Goal: Task Accomplishment & Management: Manage account settings

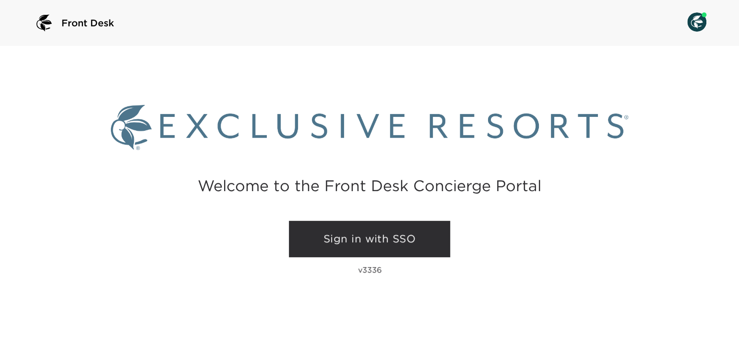
click at [387, 240] on link "Sign in with SSO" at bounding box center [369, 239] width 161 height 36
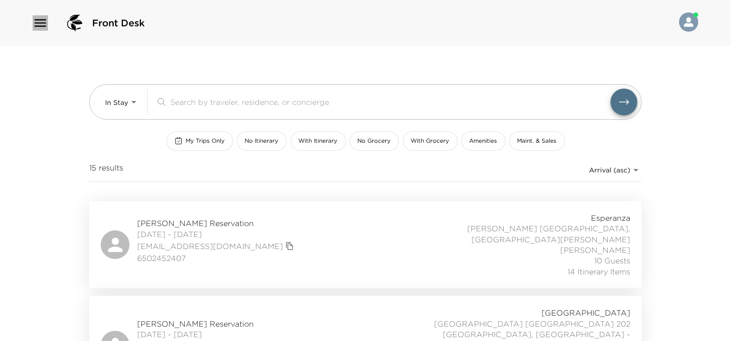
click at [41, 23] on icon "button" at bounding box center [41, 23] width 12 height 8
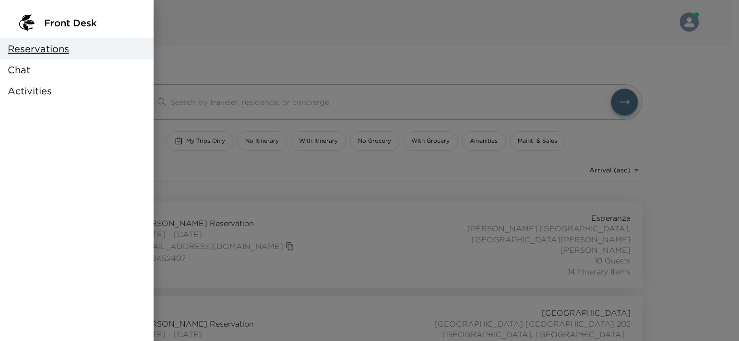
click at [29, 69] on span "Chat" at bounding box center [19, 69] width 23 height 13
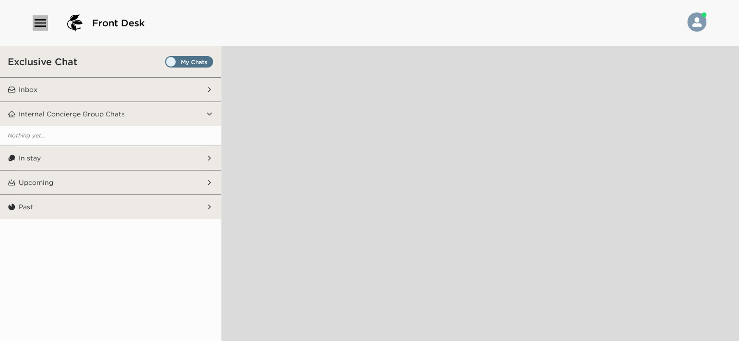
click at [36, 23] on icon "button" at bounding box center [40, 22] width 15 height 15
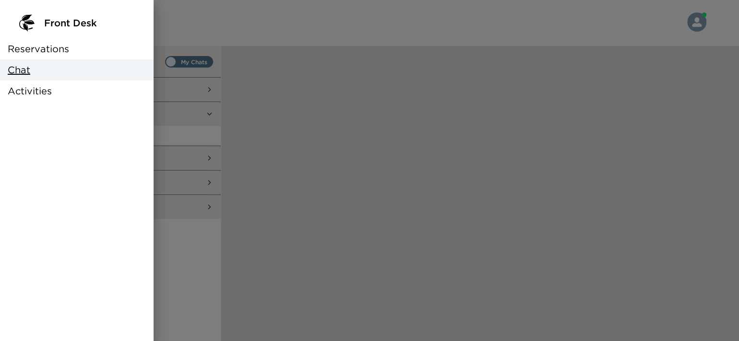
click at [37, 50] on span "Reservations" at bounding box center [38, 48] width 61 height 13
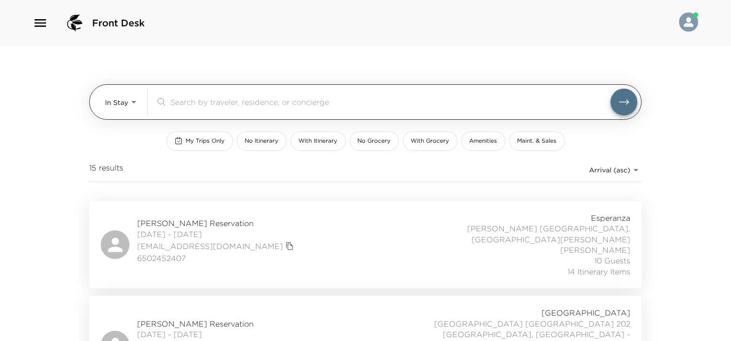
click at [126, 98] on body "Front Desk In Stay In-Stay ​ My Trips Only No Itinerary With Itinerary No Groce…" at bounding box center [365, 170] width 731 height 341
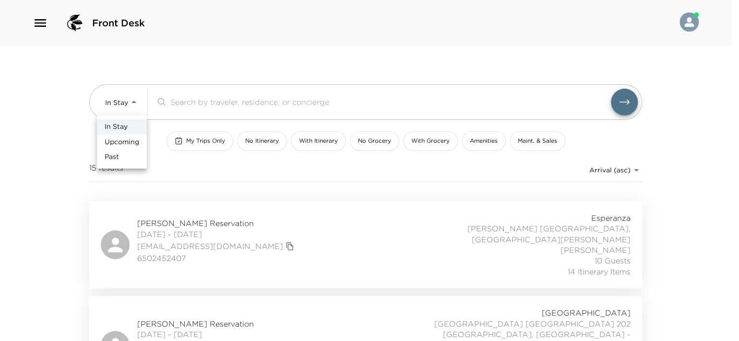
click at [197, 146] on div at bounding box center [369, 170] width 739 height 341
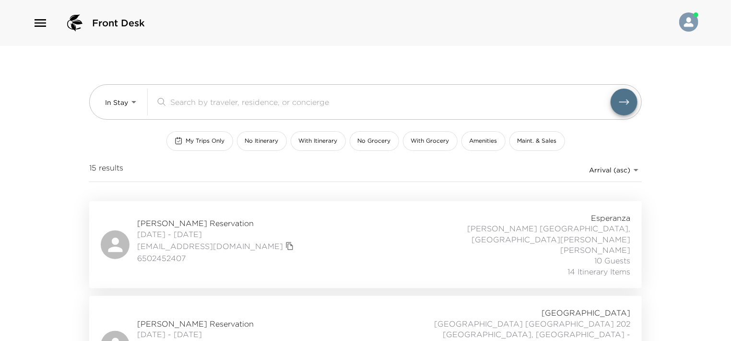
click at [197, 146] on button "My Trips Only" at bounding box center [199, 141] width 67 height 20
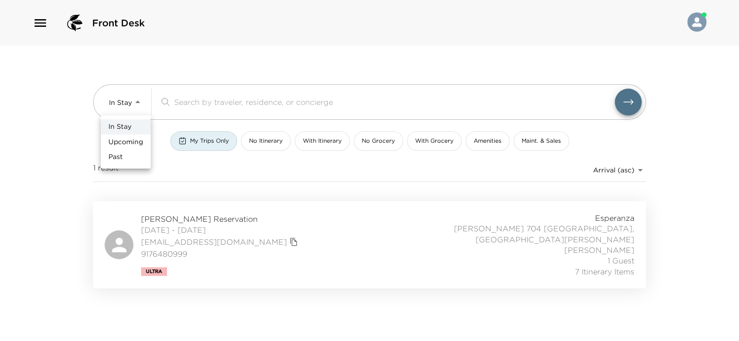
click at [138, 105] on body "Front Desk In Stay In-Stay ​ My Trips Only No Itinerary With Itinerary No Groce…" at bounding box center [369, 170] width 739 height 341
click at [129, 138] on span "Upcoming" at bounding box center [125, 143] width 35 height 10
type input "Upcoming"
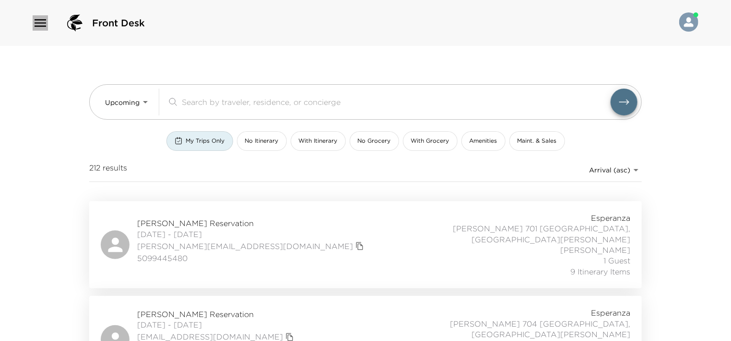
click at [46, 22] on icon "button" at bounding box center [40, 22] width 15 height 15
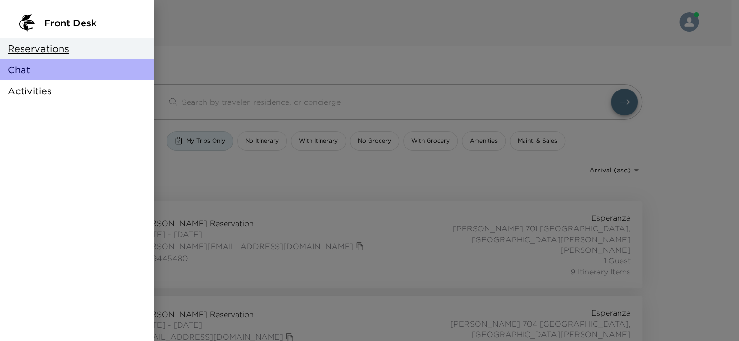
click at [29, 75] on span "Chat" at bounding box center [19, 69] width 23 height 13
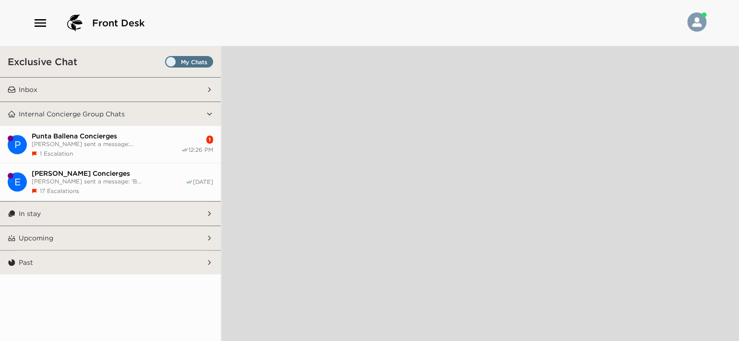
click at [129, 151] on div "1 Escalation" at bounding box center [106, 153] width 149 height 7
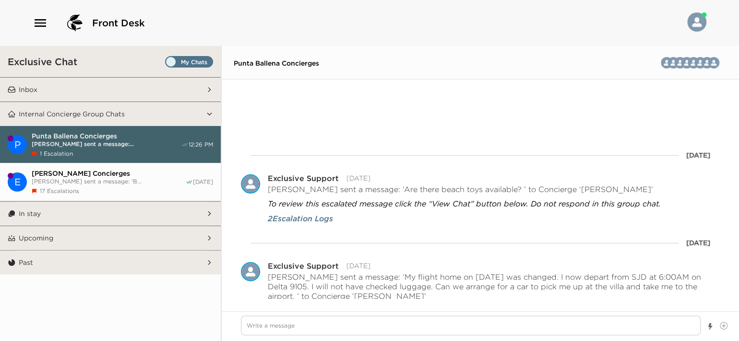
scroll to position [15228, 0]
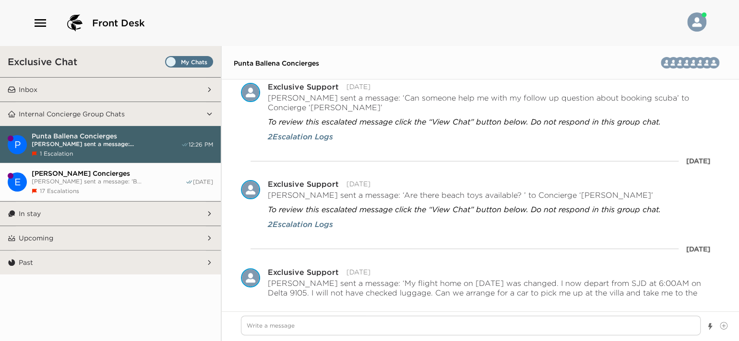
click at [79, 188] on span "17 Escalations" at bounding box center [59, 191] width 39 height 7
type textarea "x"
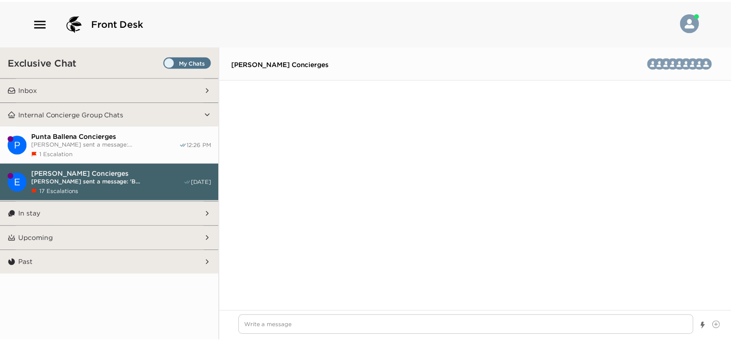
scroll to position [3369, 0]
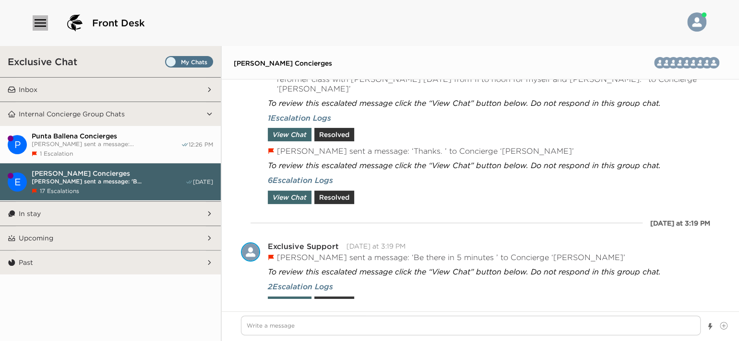
click at [44, 21] on icon "button" at bounding box center [40, 22] width 15 height 15
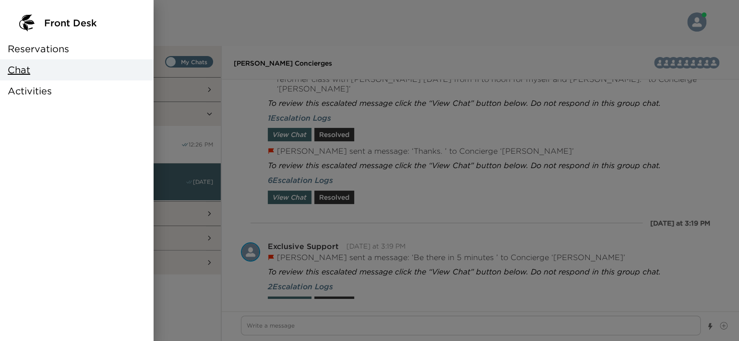
click at [34, 43] on span "Reservations" at bounding box center [38, 48] width 61 height 13
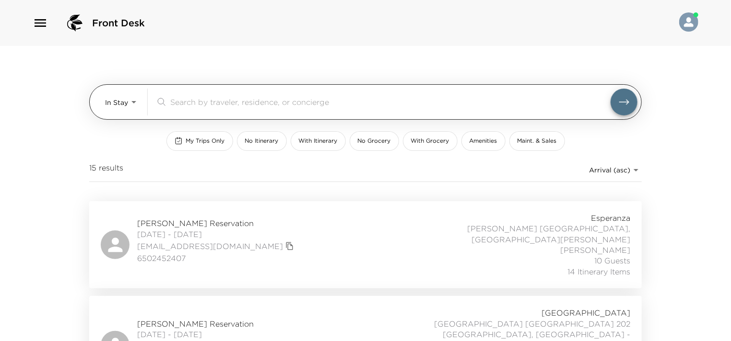
click at [127, 105] on body "Front Desk In Stay In-Stay ​ My Trips Only No Itinerary With Itinerary No Groce…" at bounding box center [365, 170] width 731 height 341
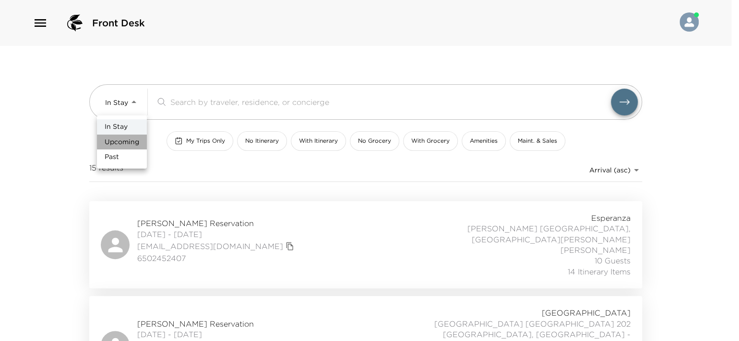
click at [126, 138] on span "Upcoming" at bounding box center [122, 143] width 35 height 10
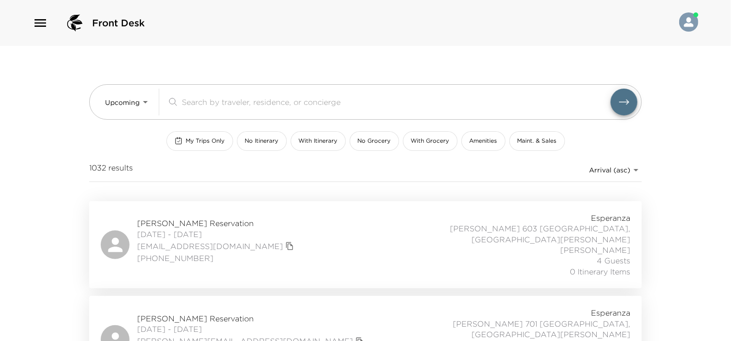
click at [317, 245] on div "Jason Vondrachek Reservation 10/04/2025 - 10/11/2025 jvondrachek@questchicago.c…" at bounding box center [365, 245] width 529 height 64
click at [201, 139] on span "My Trips Only" at bounding box center [205, 141] width 39 height 8
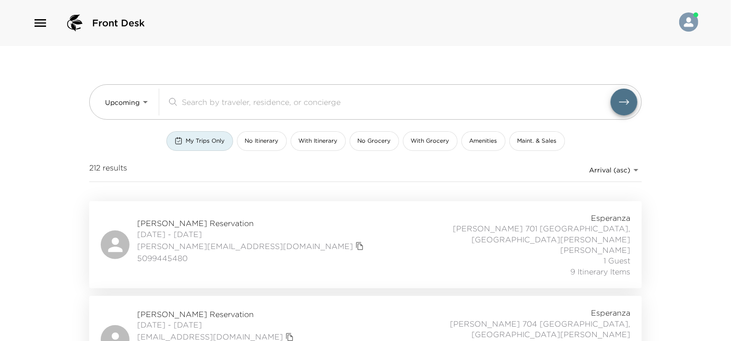
click at [305, 224] on div "Tim Mitrovich Reservation 10/04/2025 - 10/12/2025 tim@tencapital.com 5099445480…" at bounding box center [365, 245] width 529 height 64
click at [189, 139] on span "My Trips Only" at bounding box center [205, 141] width 39 height 8
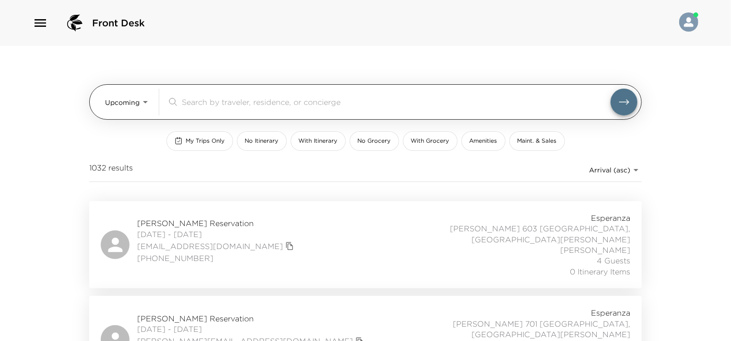
click at [148, 102] on body "Front Desk Upcoming Upcoming ​ My Trips Only No Itinerary With Itinerary No Gro…" at bounding box center [365, 170] width 731 height 341
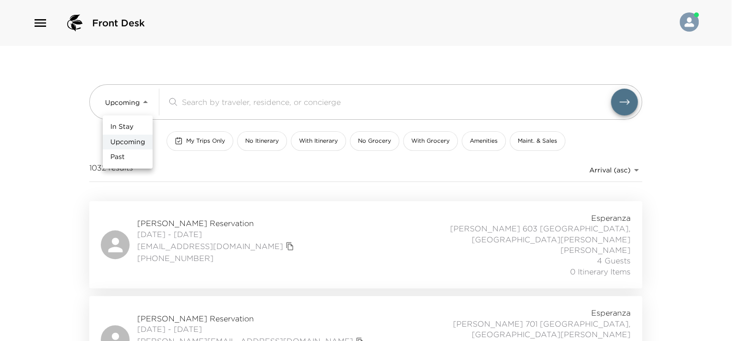
drag, startPoint x: 138, startPoint y: 120, endPoint x: 161, endPoint y: 136, distance: 28.3
click at [137, 120] on li "In Stay" at bounding box center [128, 126] width 50 height 15
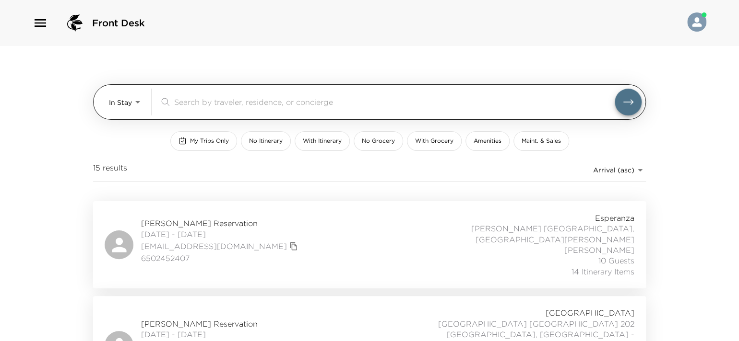
click at [135, 106] on body "Front Desk In Stay In-Stay ​ My Trips Only No Itinerary With Itinerary No Groce…" at bounding box center [369, 170] width 739 height 341
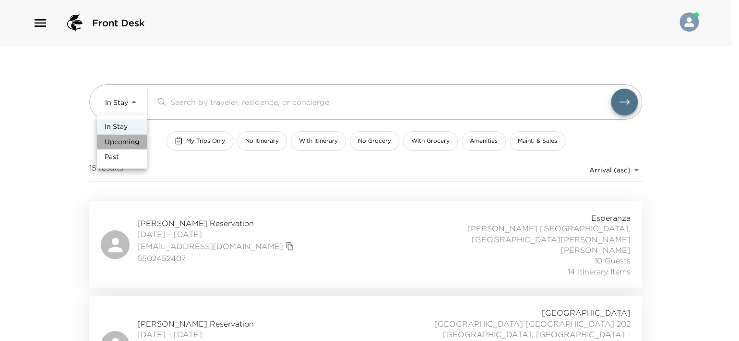
click at [121, 138] on span "Upcoming" at bounding box center [122, 143] width 35 height 10
type input "Upcoming"
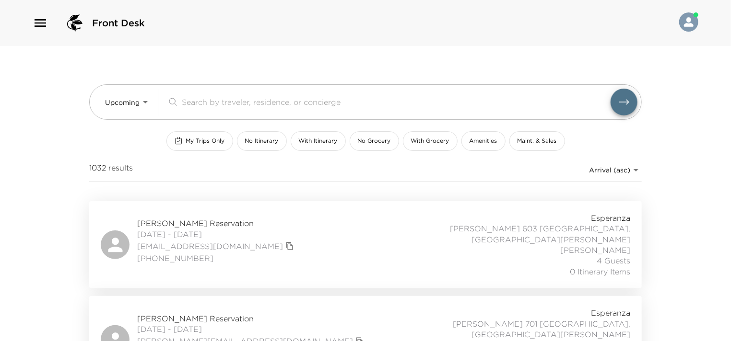
click at [199, 141] on span "My Trips Only" at bounding box center [205, 141] width 39 height 8
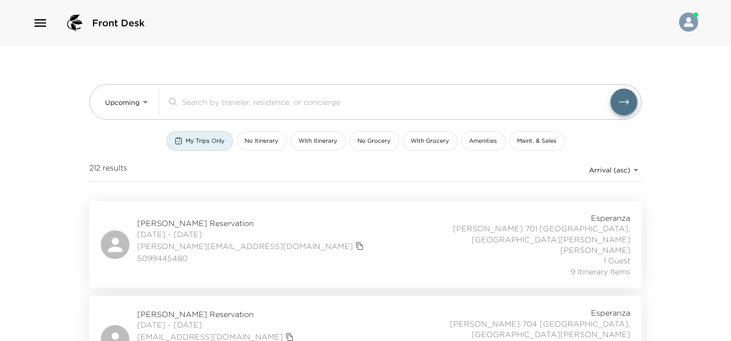
click at [273, 216] on div "Tim Mitrovich Reservation 10/04/2025 - 10/12/2025 tim@tencapital.com 5099445480…" at bounding box center [365, 245] width 529 height 64
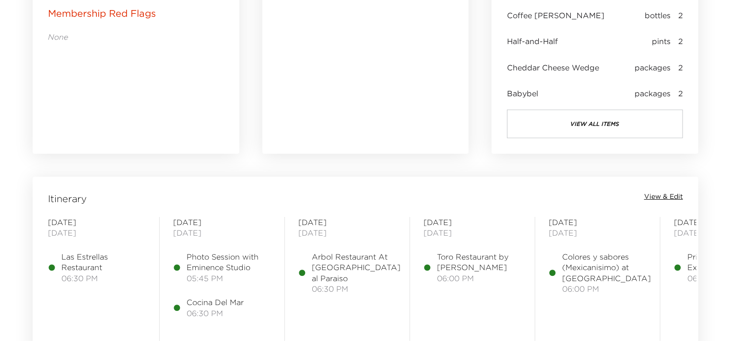
scroll to position [719, 0]
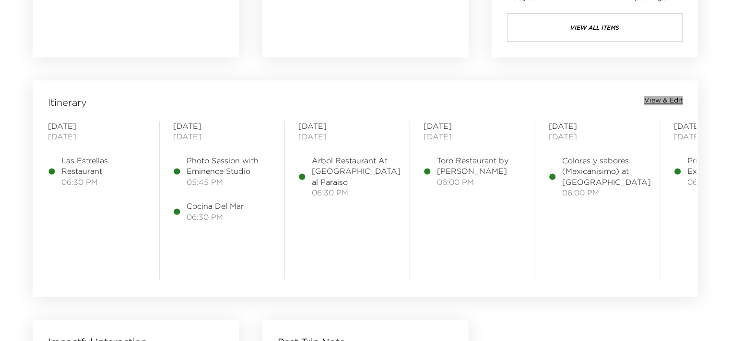
click at [670, 99] on span "View & Edit" at bounding box center [663, 101] width 39 height 10
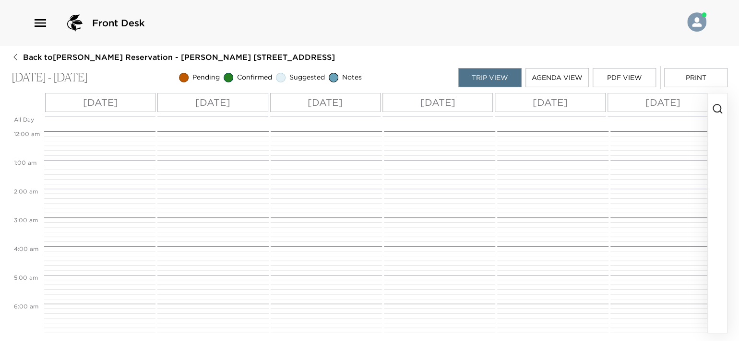
scroll to position [482, 0]
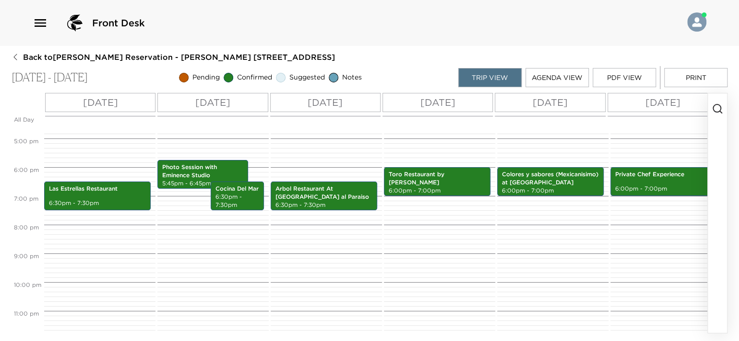
click at [535, 86] on button "Agenda View" at bounding box center [556, 77] width 63 height 19
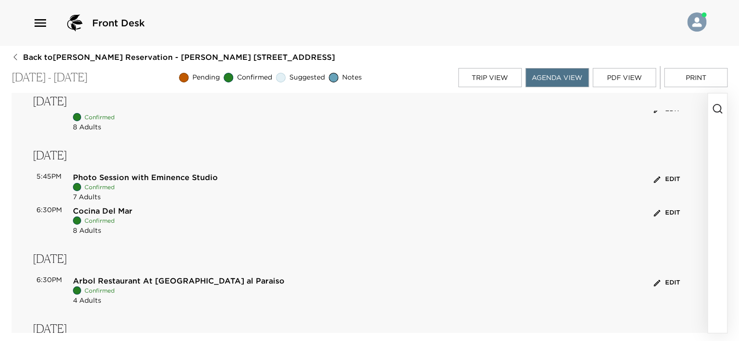
scroll to position [96, 0]
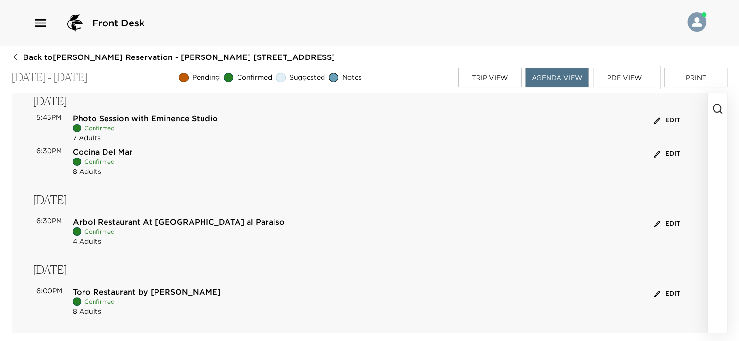
click at [504, 78] on button "Trip View" at bounding box center [489, 77] width 63 height 19
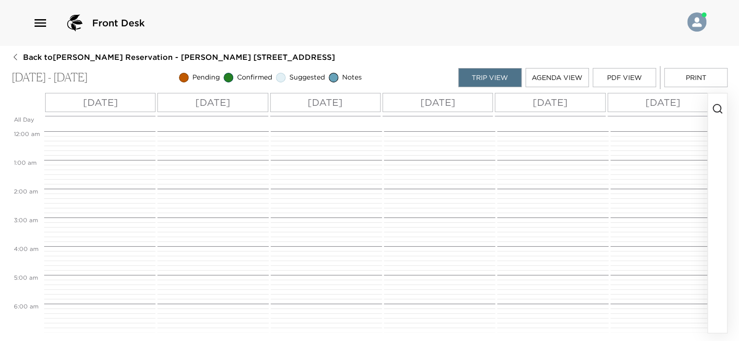
scroll to position [496, 0]
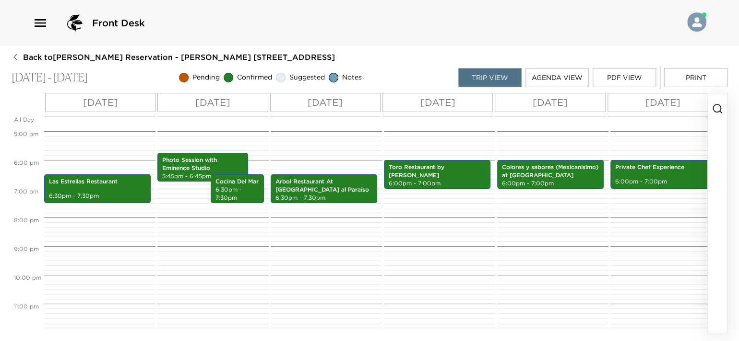
click at [327, 106] on p "Mon 10/06" at bounding box center [324, 102] width 35 height 14
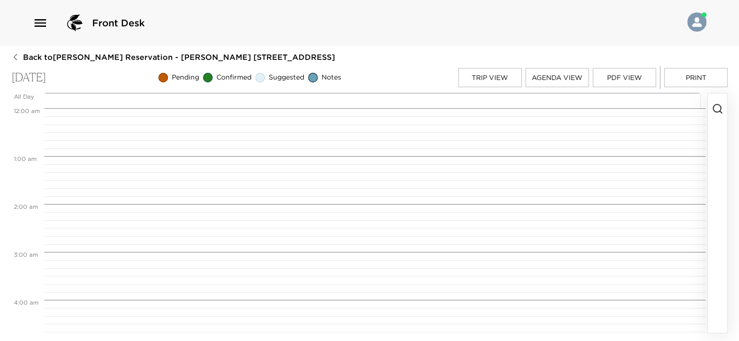
scroll to position [887, 0]
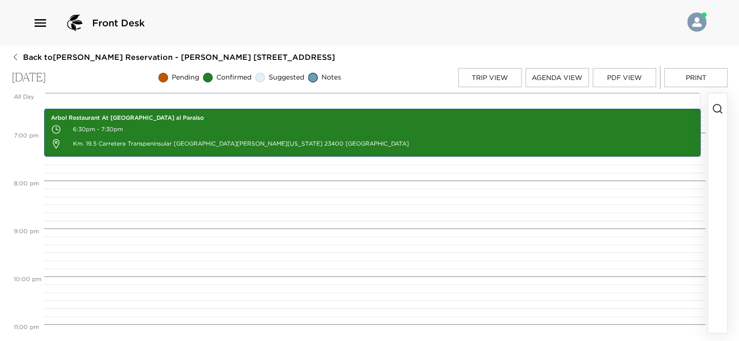
click at [716, 106] on icon "button" at bounding box center [717, 109] width 12 height 12
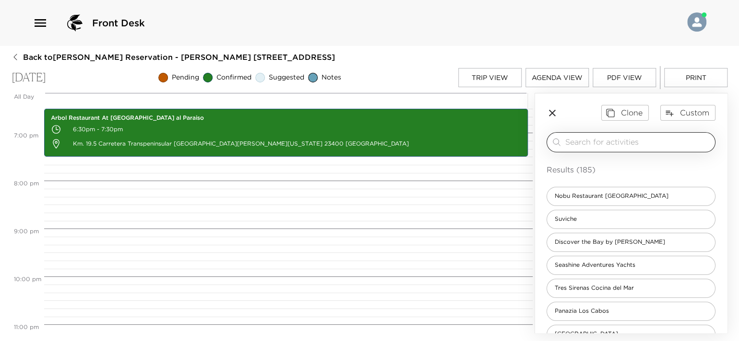
click at [585, 141] on input "search" at bounding box center [638, 142] width 146 height 11
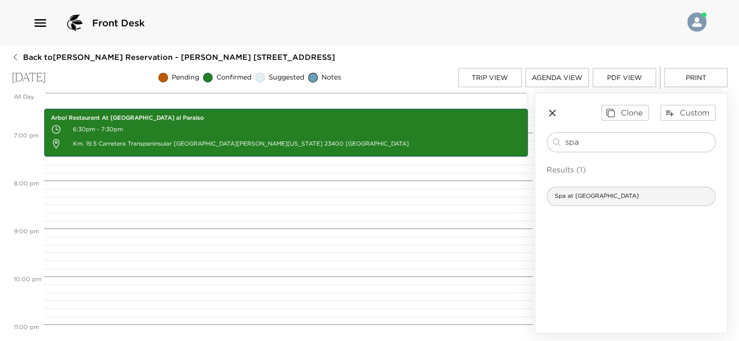
type input "spa"
click at [592, 192] on span "Spa at Esperanza" at bounding box center [596, 196] width 99 height 8
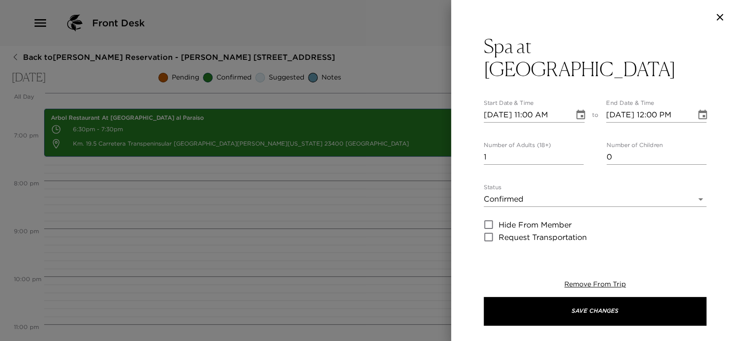
type textarea "Your Spa Service is confirmed. Service: Time: Duration of Service: (60/90 minut…"
click at [718, 18] on icon "button" at bounding box center [719, 17] width 7 height 7
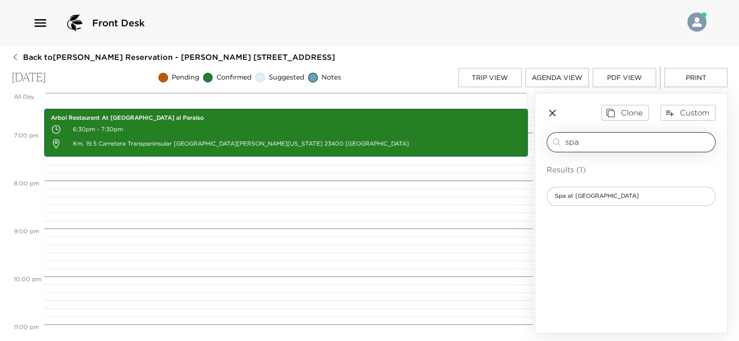
drag, startPoint x: 590, startPoint y: 146, endPoint x: 564, endPoint y: 146, distance: 26.4
click at [564, 146] on div "spa ​" at bounding box center [631, 143] width 160 height 12
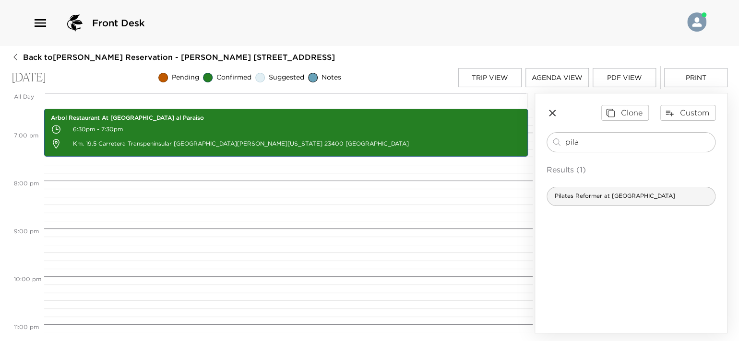
type input "pila"
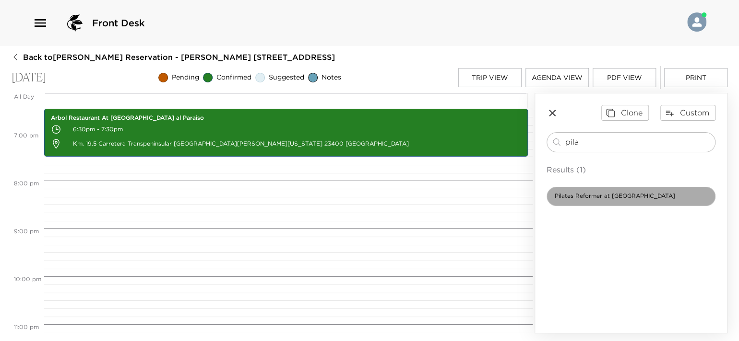
click at [596, 195] on span "Pilates Reformer at Esperanza" at bounding box center [615, 196] width 136 height 8
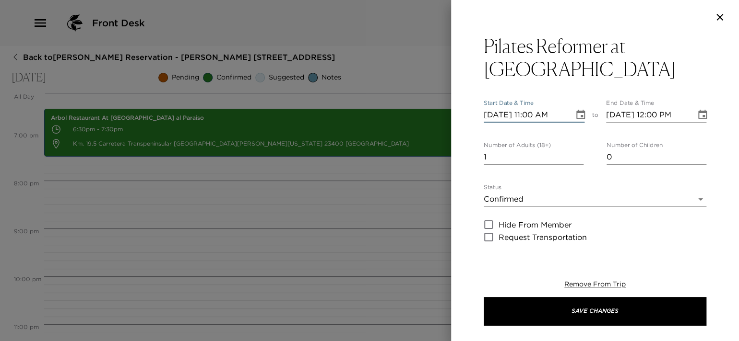
click at [534, 114] on input "10/06/2025 11:00 AM" at bounding box center [524, 114] width 83 height 15
type input "10/06/2025 11:00 AM"
type input "2"
click at [575, 154] on input "2" at bounding box center [533, 157] width 100 height 15
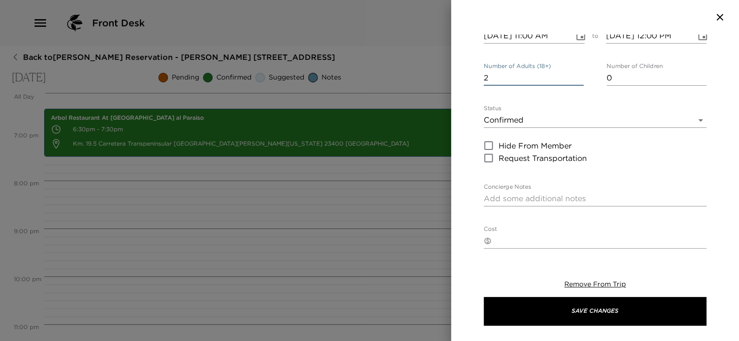
scroll to position [96, 0]
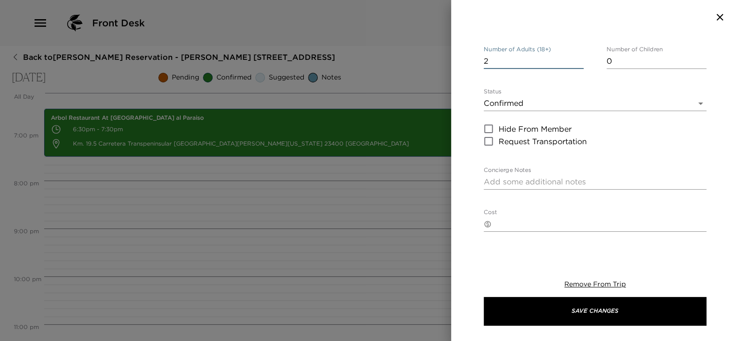
click at [545, 182] on textarea "Concierge Notes" at bounding box center [594, 181] width 223 height 11
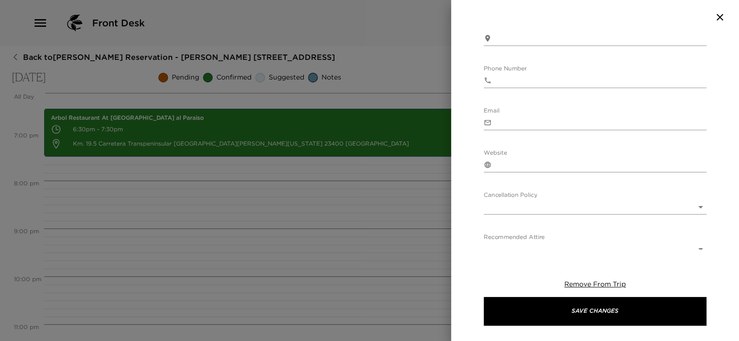
scroll to position [383, 0]
type textarea "Your Pilates Reformer class has been confirmed by Maricruz"
click at [577, 154] on body "Front Desk Back to Tim Mitrovich Reservation - Esperanza 701 Los Cabos, Mexico …" at bounding box center [369, 170] width 739 height 341
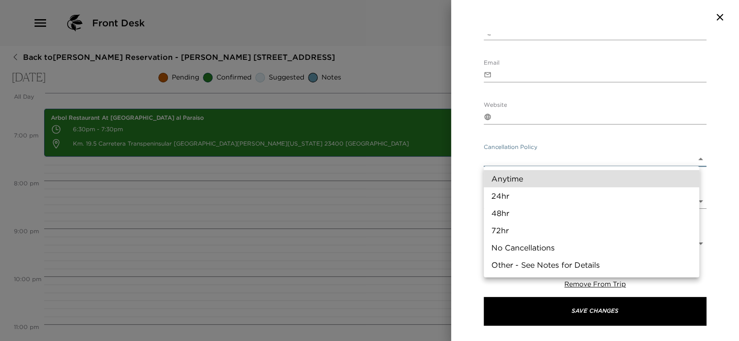
click at [523, 195] on li "24hr" at bounding box center [590, 196] width 215 height 17
type input "24hr"
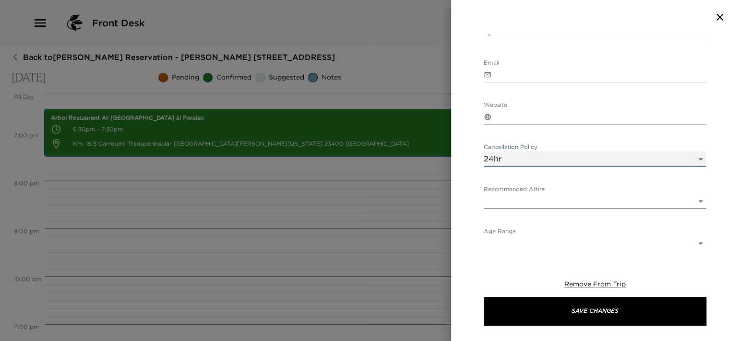
scroll to position [385, 0]
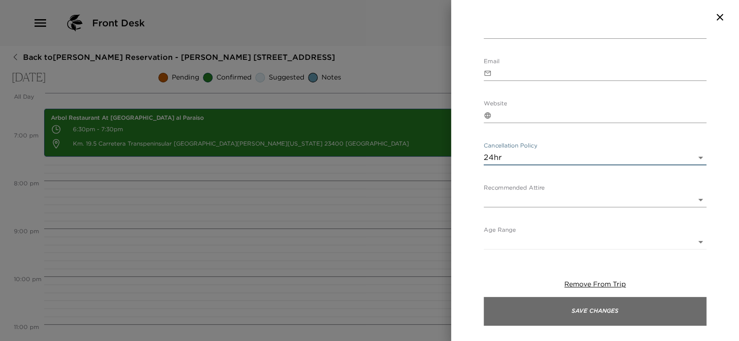
click at [553, 309] on button "Save Changes" at bounding box center [594, 311] width 223 height 29
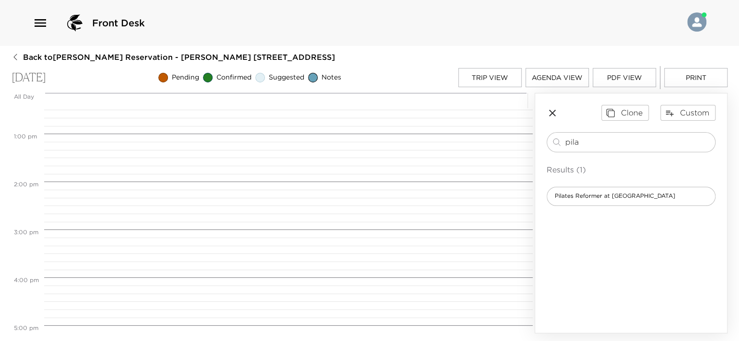
scroll to position [647, 0]
click at [552, 80] on button "Agenda View" at bounding box center [556, 77] width 63 height 19
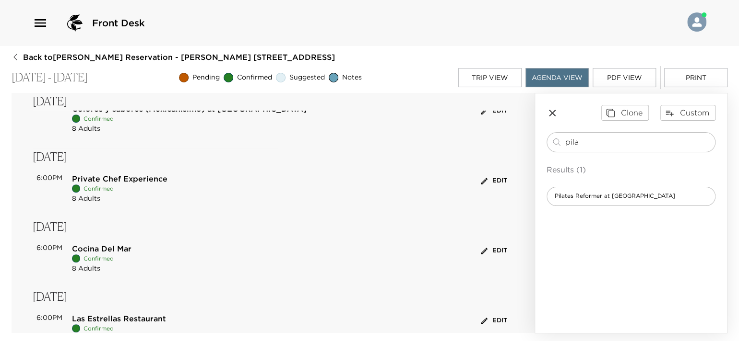
scroll to position [366, 0]
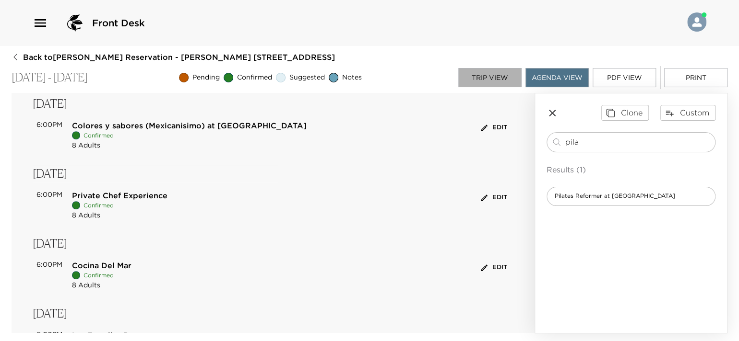
click at [484, 80] on button "Trip View" at bounding box center [489, 77] width 63 height 19
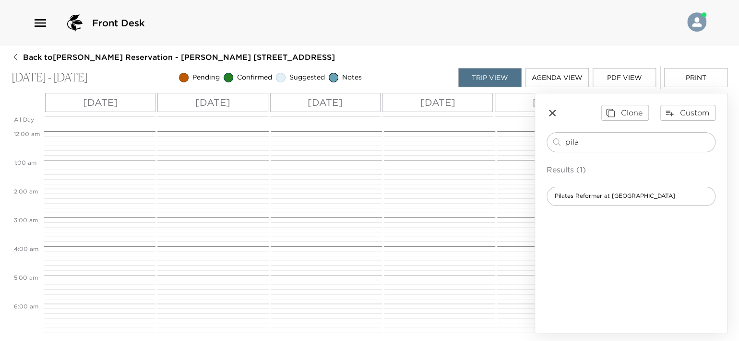
scroll to position [316, 0]
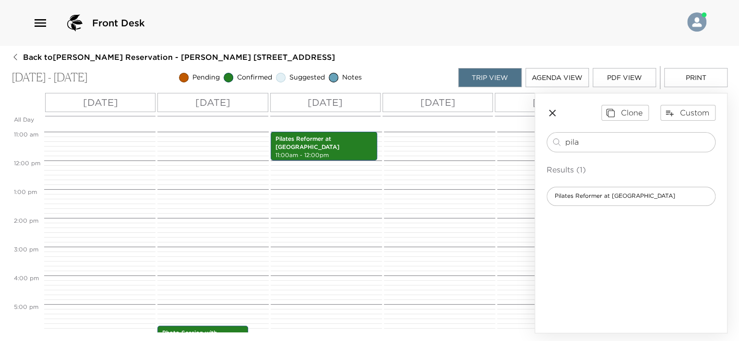
click at [550, 114] on icon "button" at bounding box center [552, 113] width 7 height 7
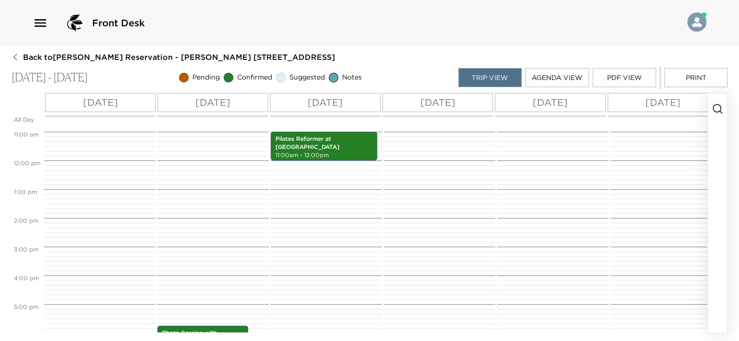
scroll to position [76, 0]
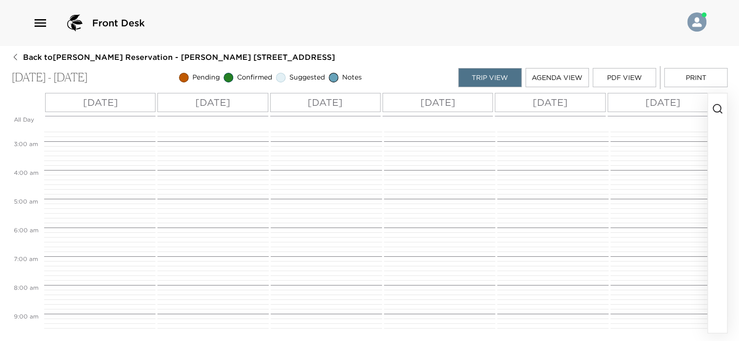
click at [116, 105] on p "Sat 10/04" at bounding box center [100, 102] width 35 height 14
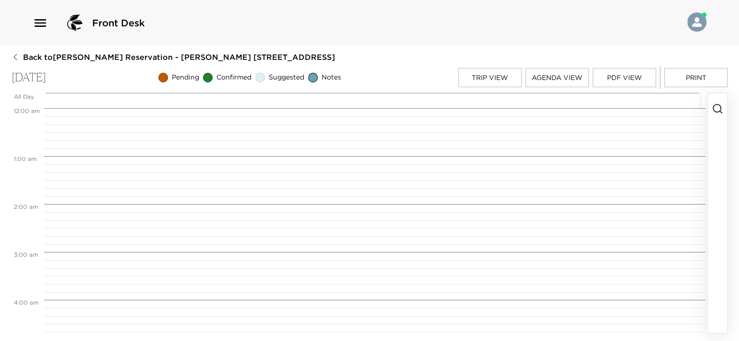
scroll to position [887, 0]
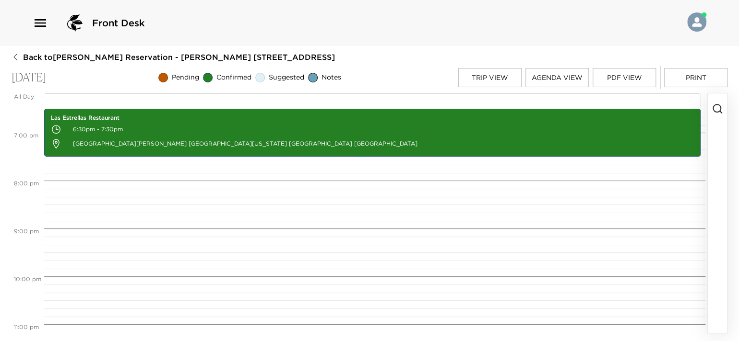
click at [718, 105] on icon "button" at bounding box center [717, 109] width 12 height 12
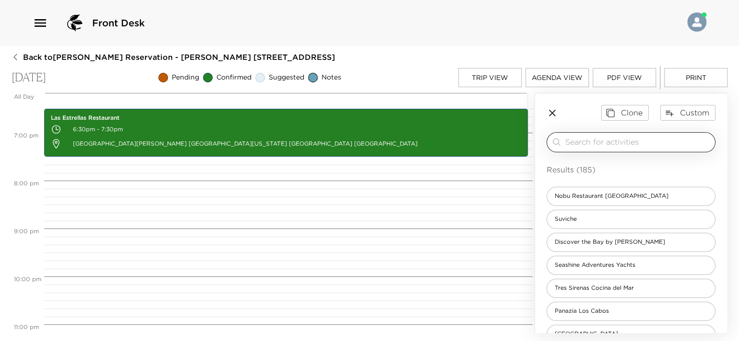
click at [624, 146] on input "search" at bounding box center [638, 142] width 146 height 11
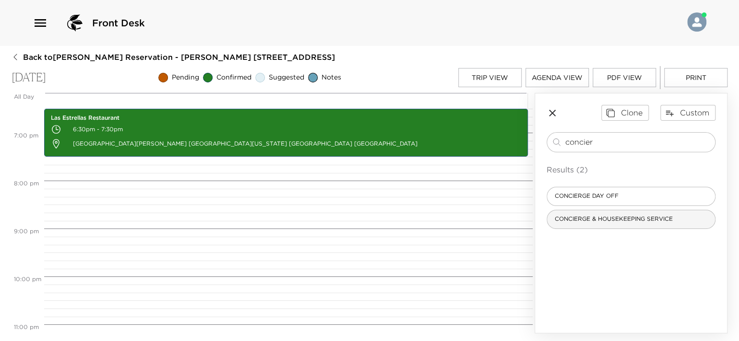
type input "concier"
click at [628, 215] on span "CONCIERGE & HOUSEKEEPING SERVICE" at bounding box center [613, 219] width 133 height 8
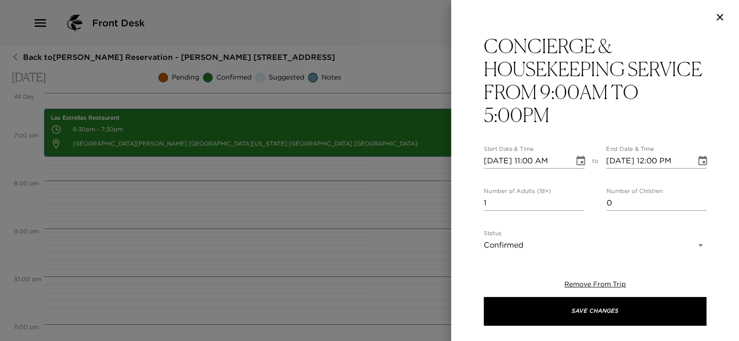
click at [533, 159] on input "10/04/2025 11:00 AM" at bounding box center [524, 160] width 83 height 15
type input "10/04/2025 09:00 AM"
click at [671, 164] on input "10/04/2025 12:00 PM" at bounding box center [647, 160] width 83 height 15
type input "10/04/2025 10:00 AM"
type input "0"
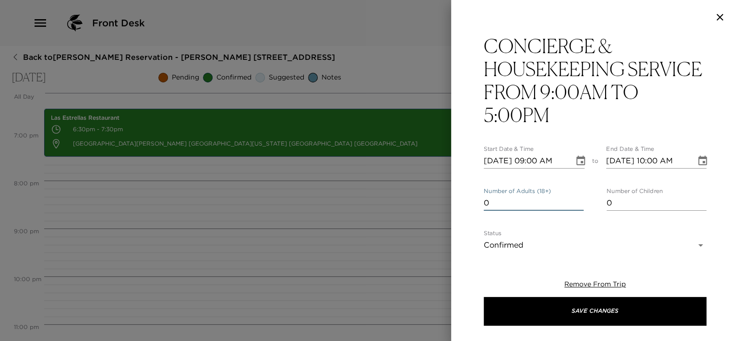
click at [576, 205] on input "0" at bounding box center [533, 203] width 100 height 15
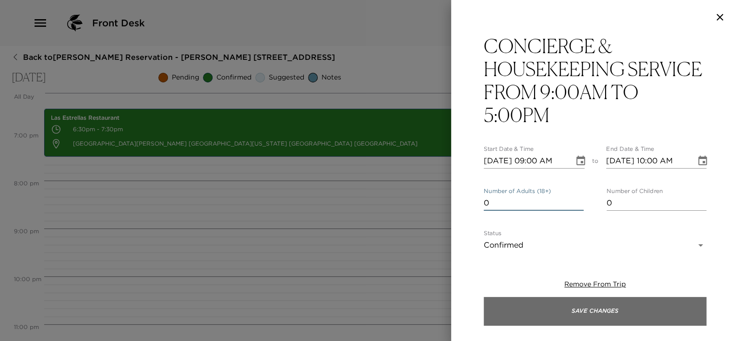
click at [568, 317] on button "Save Changes" at bounding box center [594, 311] width 223 height 29
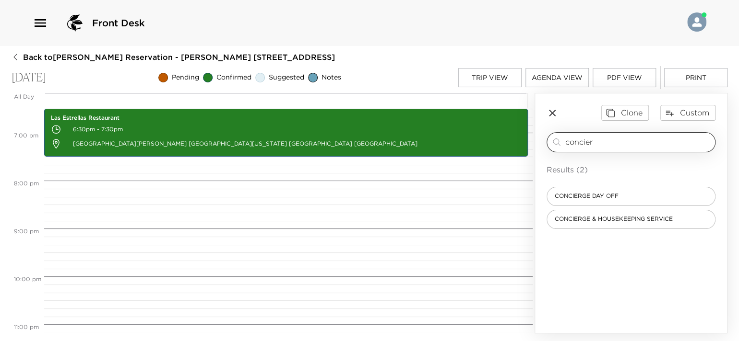
drag, startPoint x: 606, startPoint y: 144, endPoint x: 551, endPoint y: 143, distance: 55.2
click at [551, 143] on div "concier ​" at bounding box center [631, 143] width 160 height 12
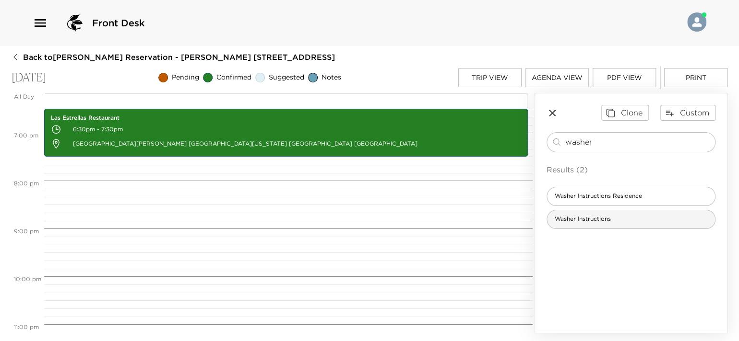
type input "washer"
click at [570, 214] on div "Washer Instructions" at bounding box center [630, 219] width 169 height 19
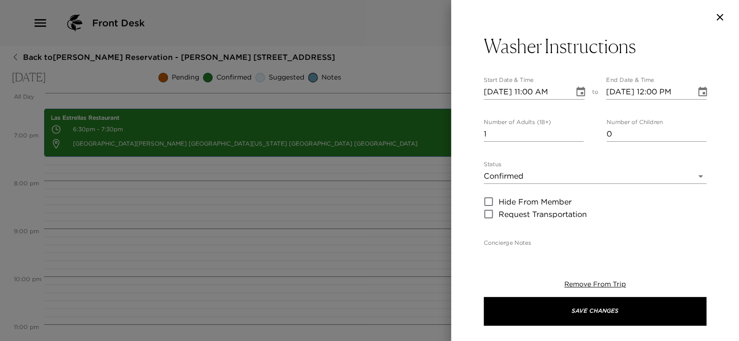
type textarea "Dear Member: The washer has integrated liquid detergent, so there is no need to…"
click at [535, 90] on input "10/04/2025 11:00 AM" at bounding box center [524, 91] width 83 height 15
type input "10/04/2025 09:01 AM"
click at [670, 91] on input "10/04/2025 12:00 PM" at bounding box center [647, 91] width 83 height 15
type input "10/04/2025 10:01 AM"
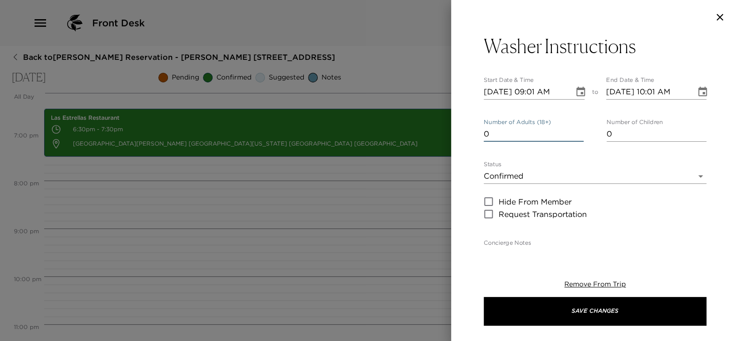
type input "0"
click at [576, 136] on input "0" at bounding box center [533, 134] width 100 height 15
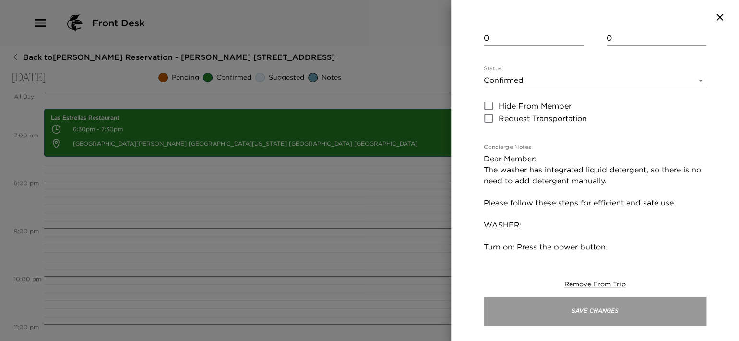
click at [573, 306] on button "Save Changes" at bounding box center [594, 311] width 223 height 29
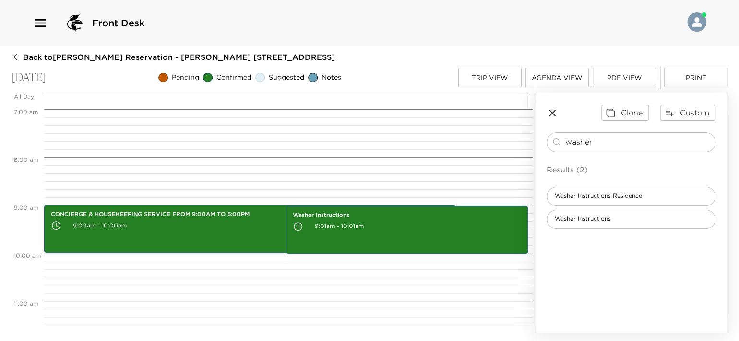
scroll to position [335, 0]
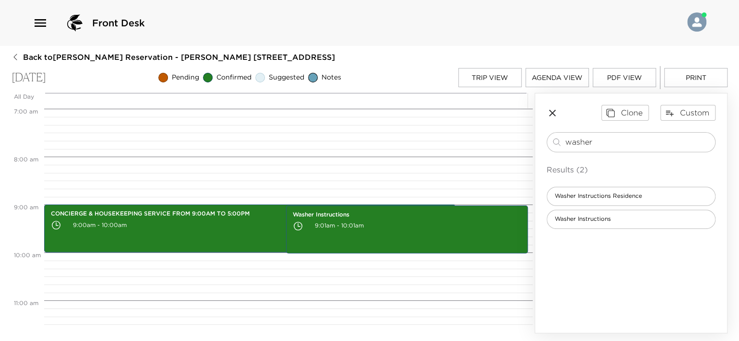
click at [531, 83] on button "Agenda View" at bounding box center [556, 77] width 63 height 19
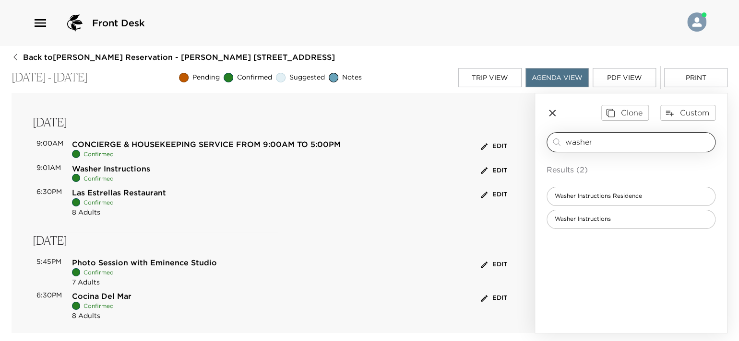
drag, startPoint x: 608, startPoint y: 138, endPoint x: 561, endPoint y: 139, distance: 46.5
click at [561, 139] on div "washer ​" at bounding box center [630, 142] width 169 height 20
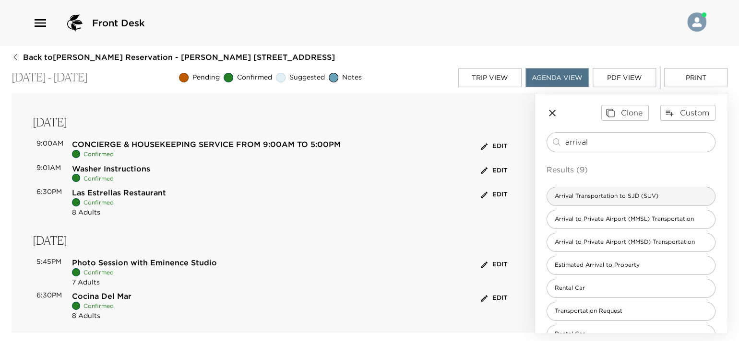
type input "arrival"
click at [640, 192] on span "Arrival Transportation to SJD (SUV)" at bounding box center [606, 196] width 119 height 8
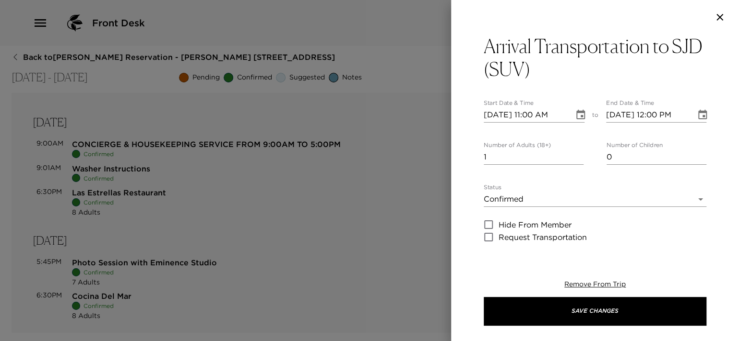
type textarea "$125 USD + tax SUV (1-5 passengers) $245 USD + tax (Up to 15 passengers) Flight…"
click at [534, 112] on input "10/04/2025 11:00 AM" at bounding box center [524, 114] width 83 height 15
type input "10/04/2025 01:13 PM"
type input "10/04/2025 02:13 PM"
type input "10/04/2025 01:13 PM"
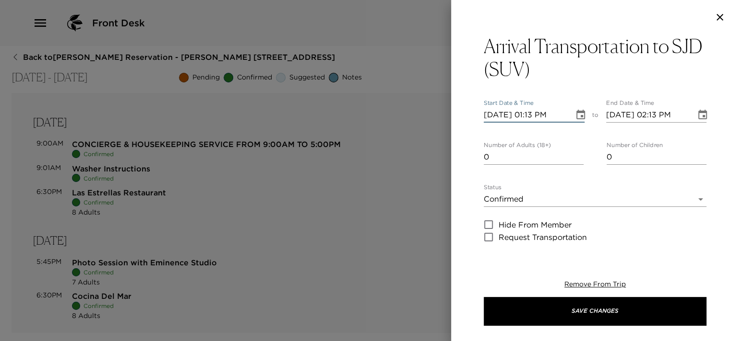
type input "0"
click at [577, 160] on input "0" at bounding box center [533, 157] width 100 height 15
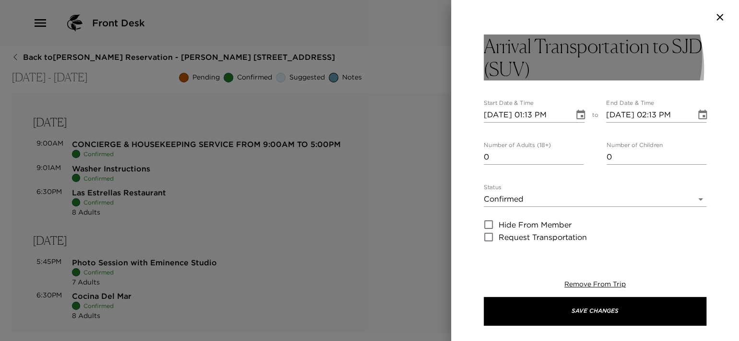
click at [563, 69] on h3 "Arrival Transportation to SJD (SUV)" at bounding box center [594, 58] width 223 height 46
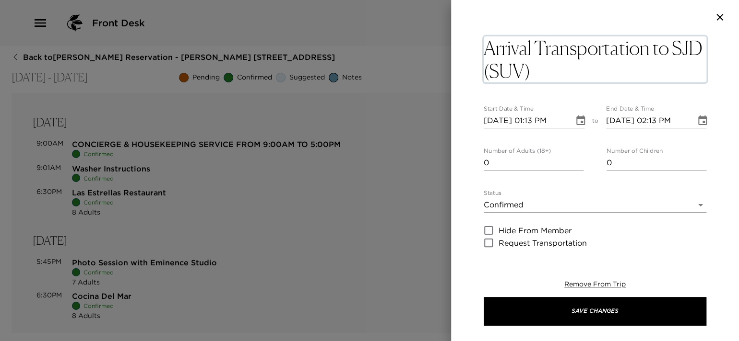
drag, startPoint x: 568, startPoint y: 69, endPoint x: 515, endPoint y: 69, distance: 53.2
click at [515, 69] on textarea "Arrival Transportation to SJD (SUV)" at bounding box center [594, 59] width 223 height 46
type textarea "Arrival Transportation to SJD Sprinter"
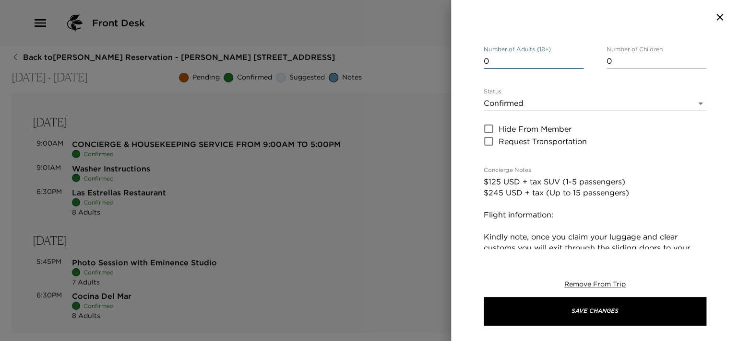
click at [529, 68] on input "0" at bounding box center [533, 61] width 100 height 15
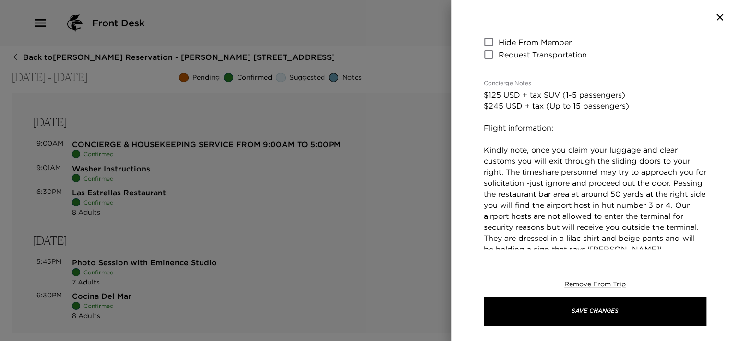
scroll to position [186, 0]
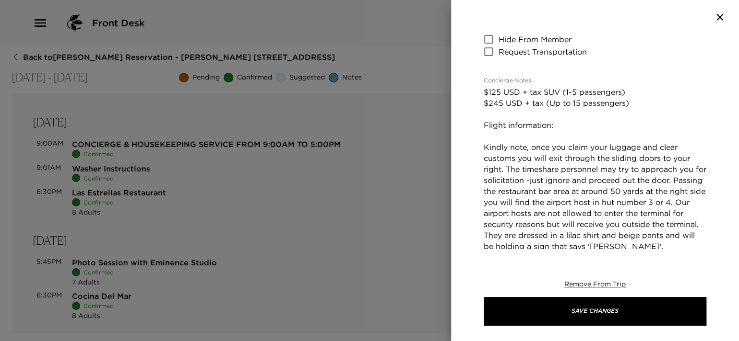
type input "7"
click at [562, 125] on textarea "$125 USD + tax SUV (1-5 passengers) $245 USD + tax (Up to 15 passengers) Flight…" at bounding box center [594, 197] width 223 height 221
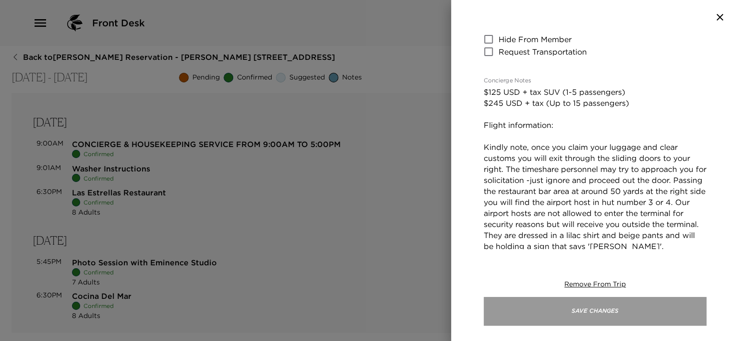
click at [572, 306] on button "Save Changes" at bounding box center [594, 311] width 223 height 29
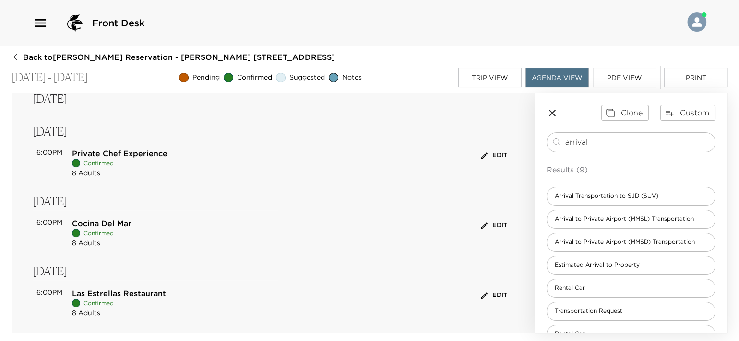
scroll to position [496, 0]
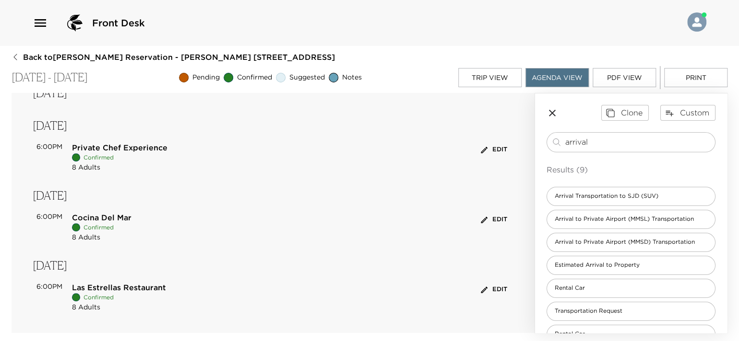
drag, startPoint x: 598, startPoint y: 141, endPoint x: 545, endPoint y: 145, distance: 52.9
click at [545, 145] on div "Clone Custom arrival ​ Results (9) Arrival Transportation to SJD (SUV) Arrival …" at bounding box center [631, 248] width 192 height 308
type input "depart"
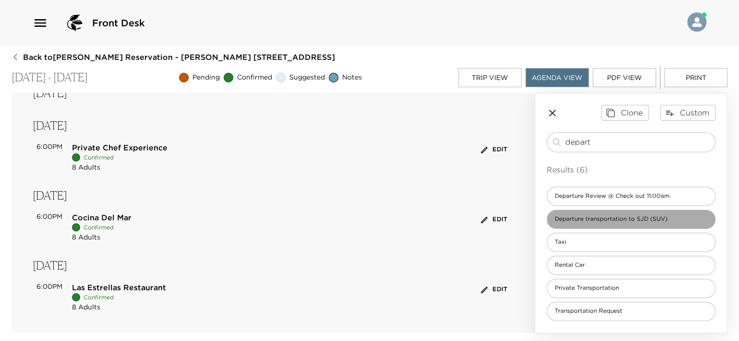
click at [585, 216] on span "Departure transportation to SJD (SUV)" at bounding box center [611, 219] width 128 height 8
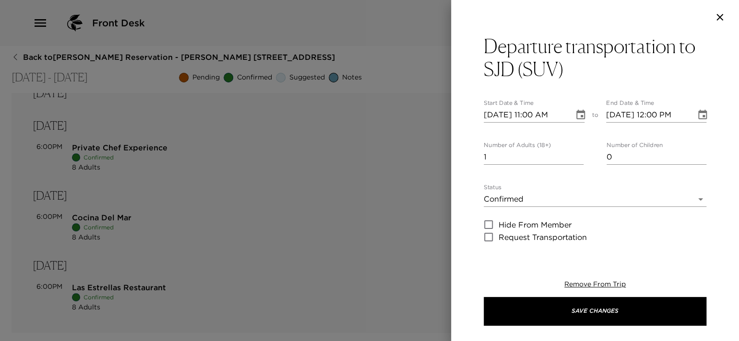
type textarea "$125 USD + tax SUV (1- 5 passengers) $245 USD + tax (Up to 15 passengers) Fligh…"
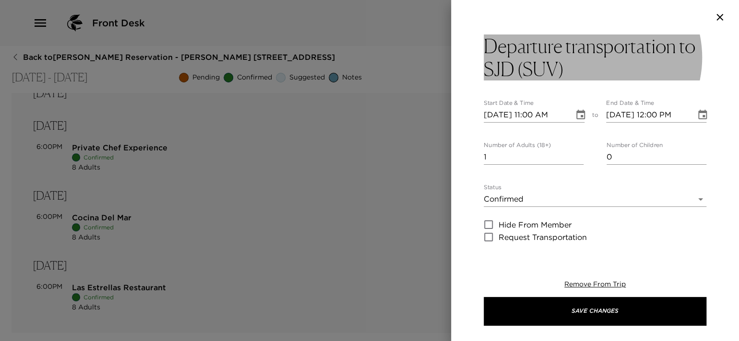
click at [561, 73] on h3 "Departure transportation to SJD (SUV)" at bounding box center [594, 58] width 223 height 46
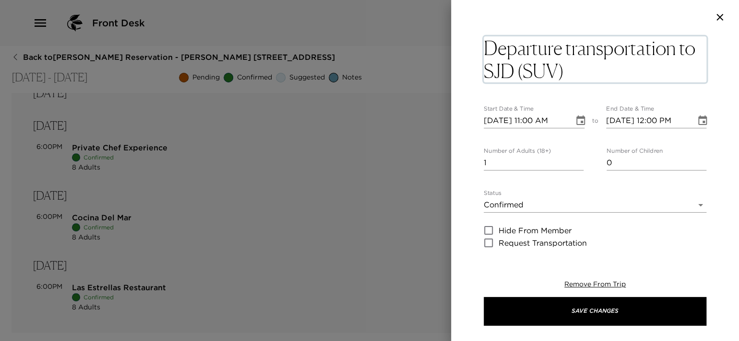
click at [568, 73] on textarea "Departure transportation to SJD (SUV)" at bounding box center [594, 59] width 223 height 46
drag, startPoint x: 571, startPoint y: 73, endPoint x: 518, endPoint y: 74, distance: 52.8
click at [518, 74] on textarea "Departure transportation to SJD (SUV)" at bounding box center [594, 59] width 223 height 46
type textarea "Departure transportation to SJD Sprinter"
click at [535, 118] on input "10/04/2025 11:00 AM" at bounding box center [524, 120] width 83 height 15
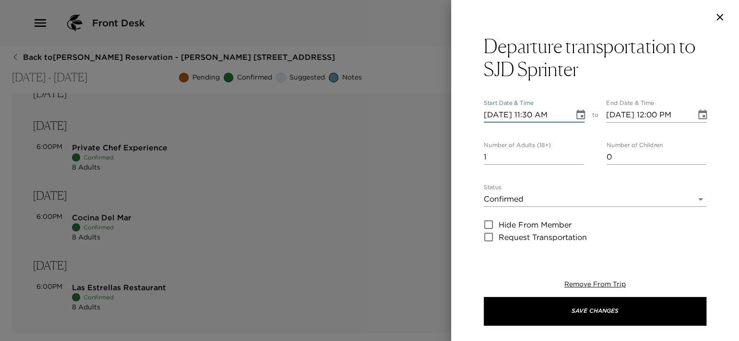
type input "10/04/2025 11:30 AM"
click at [673, 116] on input "10/04/2025 12:00 PM" at bounding box center [647, 114] width 83 height 15
type input "10/04/2025 12:30 PM"
click at [567, 157] on input "1" at bounding box center [533, 157] width 100 height 15
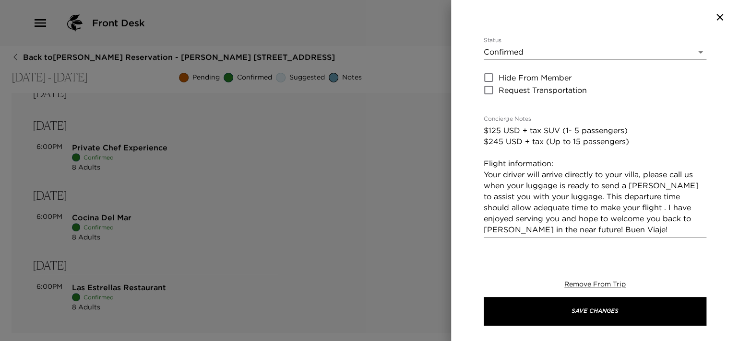
scroll to position [191, 0]
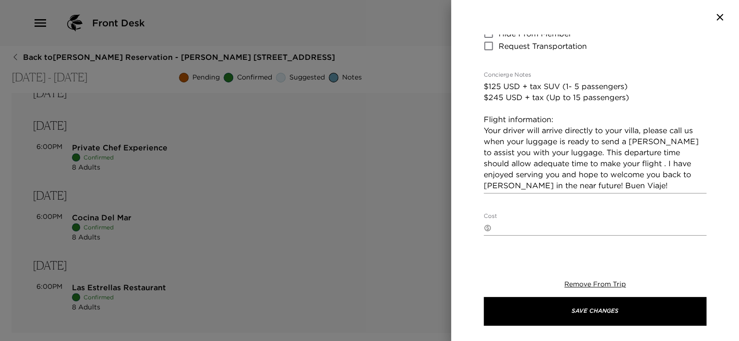
type input "7"
click at [561, 122] on textarea "$125 USD + tax SUV (1- 5 passengers) $245 USD + tax (Up to 15 passengers) Fligh…" at bounding box center [594, 136] width 223 height 110
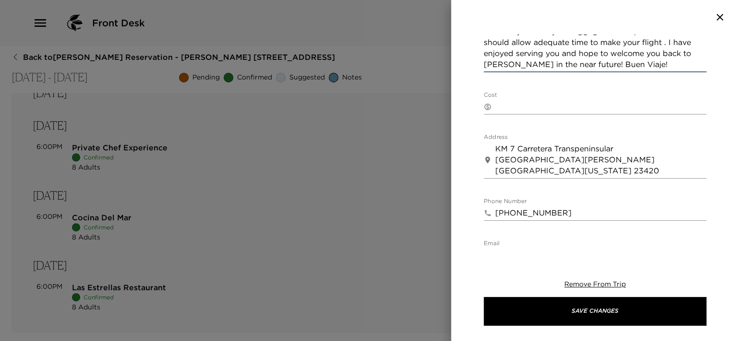
scroll to position [432, 0]
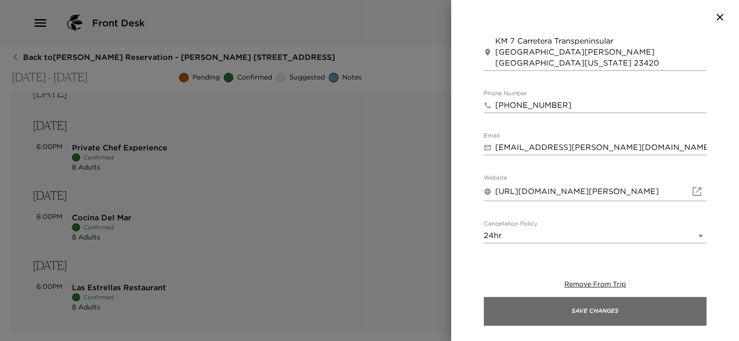
type textarea "$125 USD + tax SUV (1- 5 passengers) $245 USD + tax (Up to 15 passengers) Fligh…"
click at [589, 305] on button "Save Changes" at bounding box center [594, 311] width 223 height 29
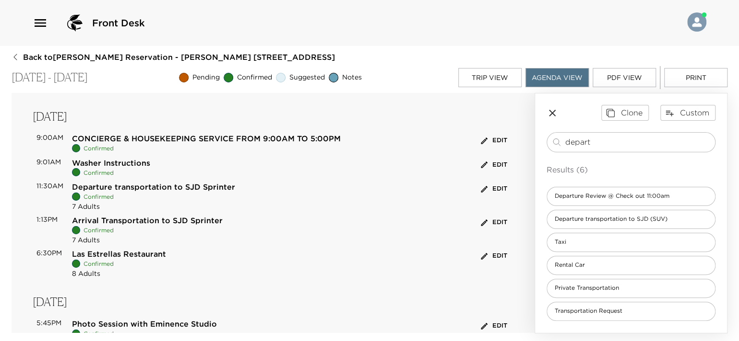
scroll to position [2, 0]
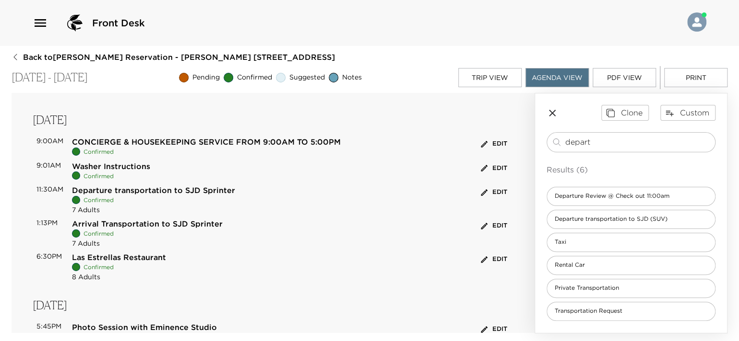
click at [482, 190] on button "Edit" at bounding box center [493, 192] width 31 height 15
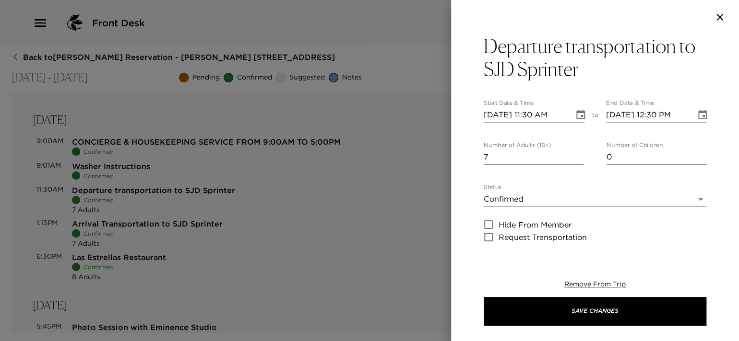
click at [500, 119] on input "10/04/2025 11:30 AM" at bounding box center [524, 114] width 83 height 15
type input "10/01/2025 11:30 AM"
type input "10/01/2025 12:30 PM"
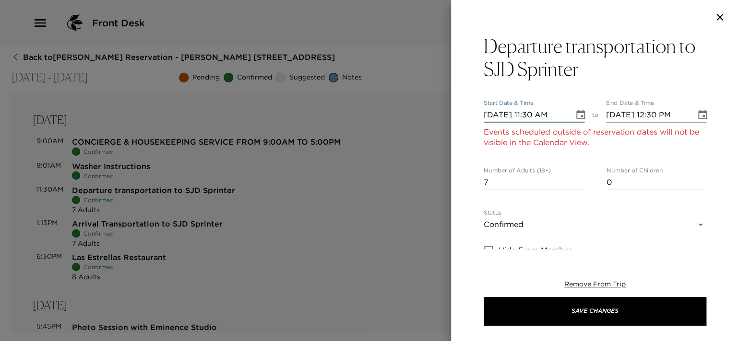
type input "10/12/2025 11:30 AM"
type input "10/12/2025 12:30 PM"
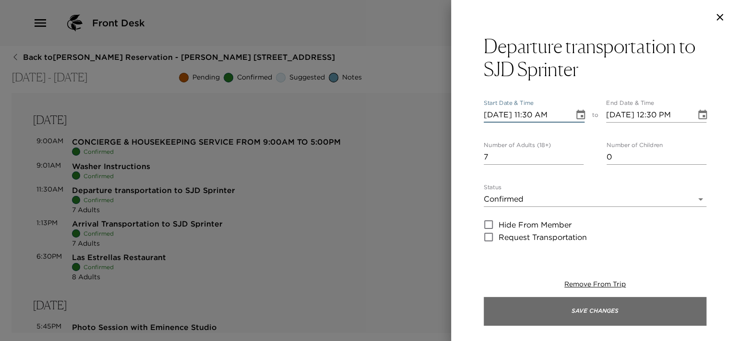
type input "10/12/2025 11:30 AM"
click at [616, 307] on button "Save Changes" at bounding box center [594, 311] width 223 height 29
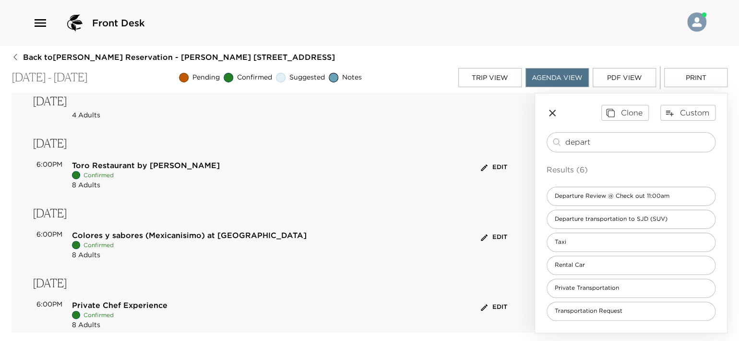
scroll to position [566, 0]
